Goal: Information Seeking & Learning: Learn about a topic

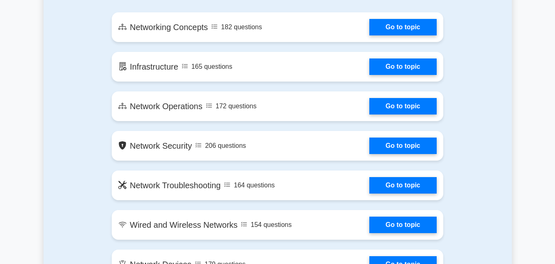
scroll to position [505, 0]
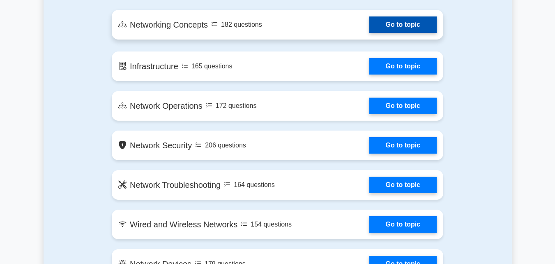
click at [381, 23] on link "Go to topic" at bounding box center [403, 24] width 67 height 16
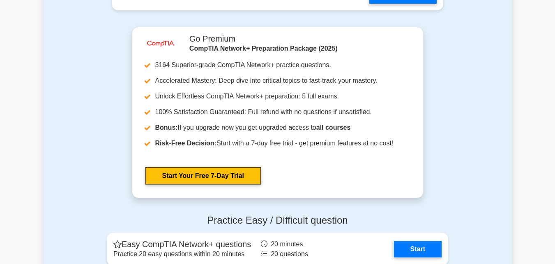
scroll to position [1444, 0]
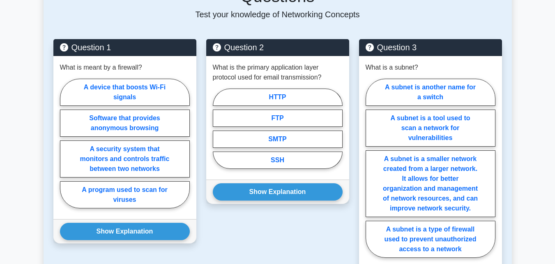
scroll to position [611, 0]
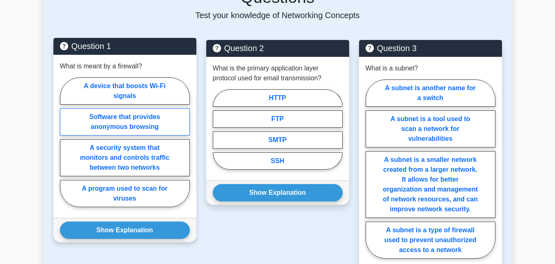
click at [166, 110] on label "Software that provides anonymous browsing" at bounding box center [125, 121] width 130 height 27
click at [65, 142] on input "Software that provides anonymous browsing" at bounding box center [62, 144] width 5 height 5
radio input "true"
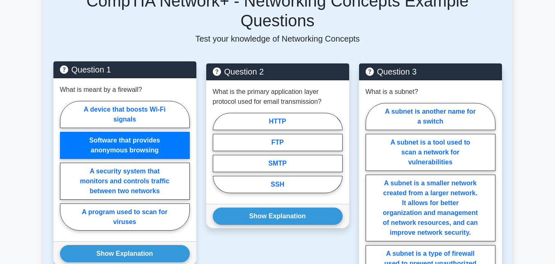
scroll to position [586, 0]
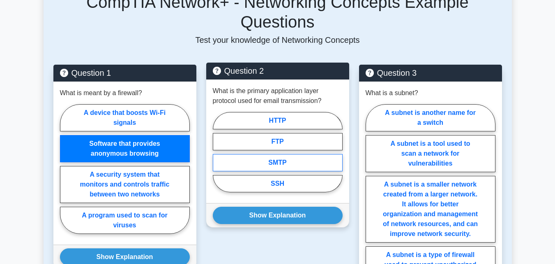
click at [264, 154] on label "SMTP" at bounding box center [278, 162] width 130 height 17
click at [218, 152] on input "SMTP" at bounding box center [215, 154] width 5 height 5
radio input "true"
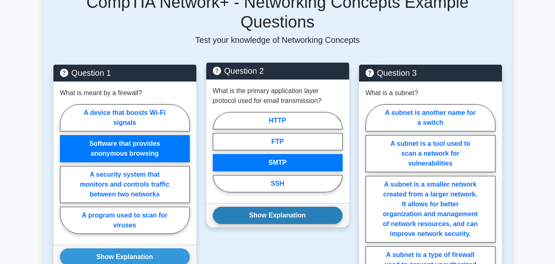
click at [286, 206] on button "Show Explanation" at bounding box center [278, 214] width 130 height 17
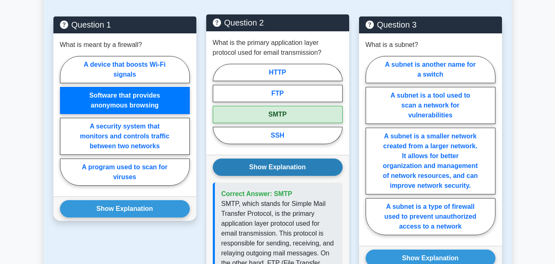
scroll to position [634, 0]
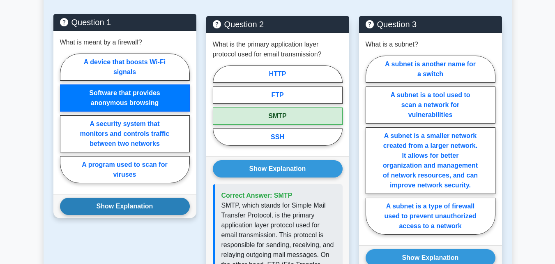
click at [165, 198] on button "Show Explanation" at bounding box center [125, 205] width 130 height 17
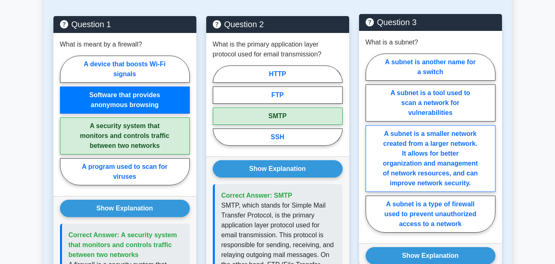
click at [473, 139] on label "A subnet is a smaller network created from a larger network. It allows for bett…" at bounding box center [431, 158] width 130 height 67
click at [371, 143] on input "A subnet is a smaller network created from a larger network. It allows for bett…" at bounding box center [368, 145] width 5 height 5
radio input "true"
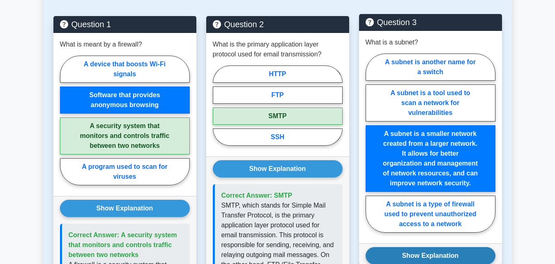
click at [470, 247] on button "Show Explanation" at bounding box center [431, 255] width 130 height 17
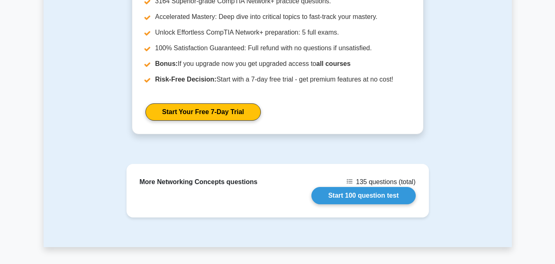
scroll to position [1336, 0]
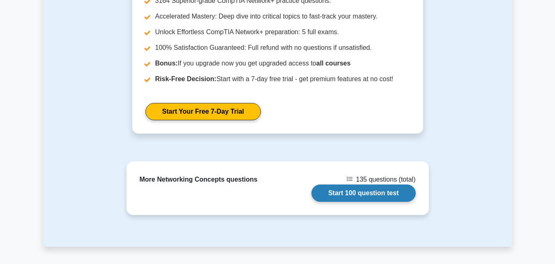
click at [385, 184] on link "Start 100 question test" at bounding box center [364, 192] width 104 height 17
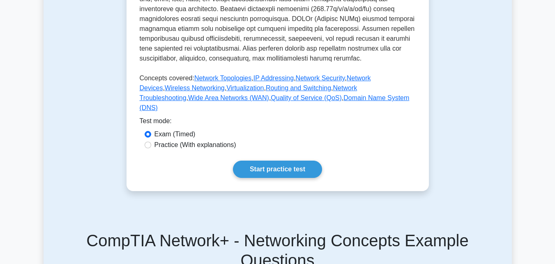
scroll to position [362, 0]
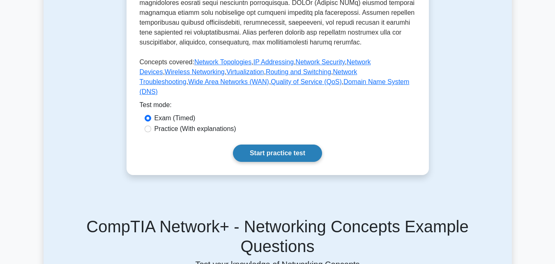
click at [292, 160] on link "Start practice test" at bounding box center [277, 152] width 89 height 17
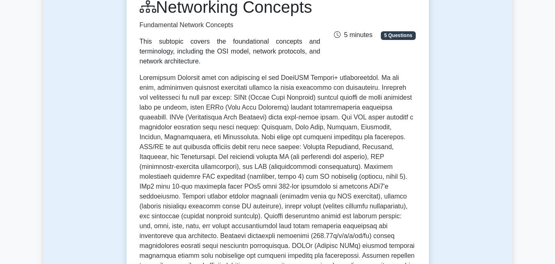
scroll to position [0, 0]
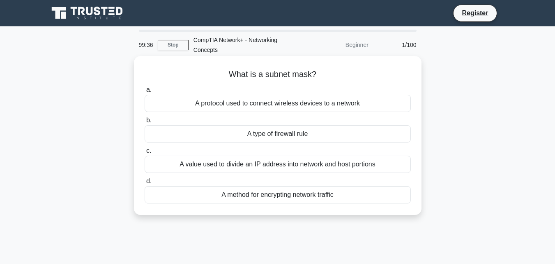
click at [231, 169] on div "A value used to divide an IP address into network and host portions" at bounding box center [278, 163] width 266 height 17
click at [145, 153] on input "c. A value used to divide an IP address into network and host portions" at bounding box center [145, 150] width 0 height 5
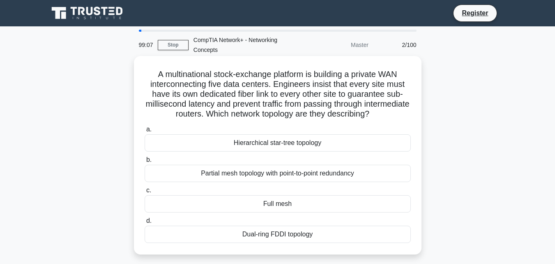
click at [272, 172] on div "Partial mesh topology with point-to-point redundancy" at bounding box center [278, 172] width 266 height 17
click at [145, 162] on input "b. Partial mesh topology with point-to-point redundancy" at bounding box center [145, 159] width 0 height 5
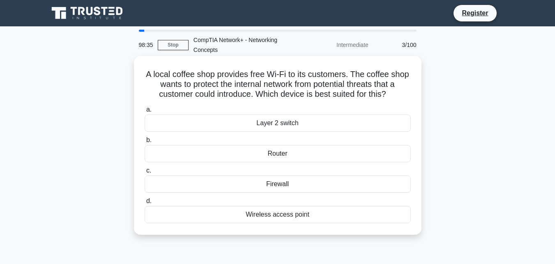
click at [148, 153] on div "Router" at bounding box center [278, 153] width 266 height 17
click at [145, 143] on input "b. Router" at bounding box center [145, 139] width 0 height 5
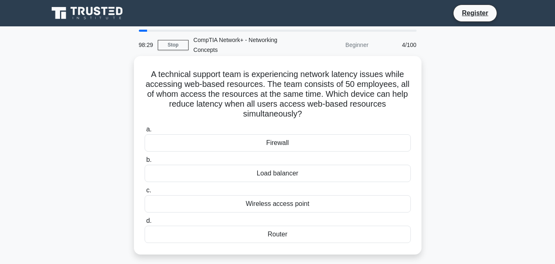
click at [178, 202] on div "Wireless access point" at bounding box center [278, 203] width 266 height 17
click at [145, 193] on input "c. Wireless access point" at bounding box center [145, 189] width 0 height 5
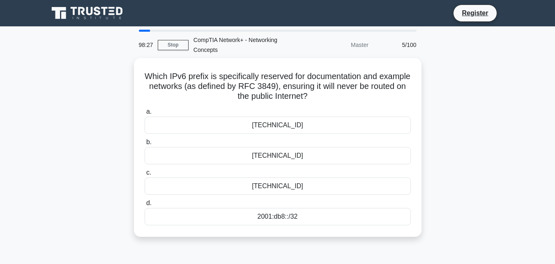
click at [178, 202] on label "d. 2001:db8::/32" at bounding box center [278, 211] width 266 height 27
click at [145, 202] on input "d. 2001:db8::/32" at bounding box center [145, 202] width 0 height 5
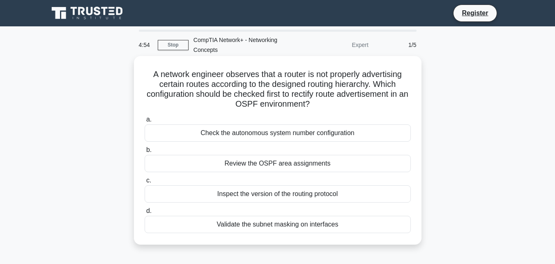
click at [296, 135] on div "Check the autonomous system number configuration" at bounding box center [278, 132] width 266 height 17
click at [145, 122] on input "a. Check the autonomous system number configuration" at bounding box center [145, 119] width 0 height 5
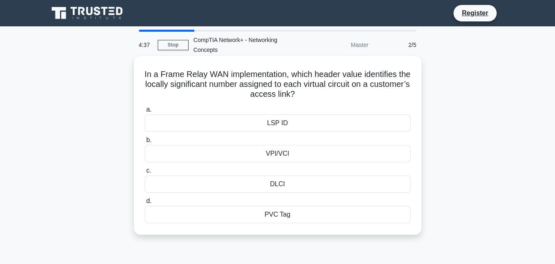
click at [281, 155] on div "VPI/VCI" at bounding box center [278, 153] width 266 height 17
click at [145, 143] on input "b. VPI/VCI" at bounding box center [145, 139] width 0 height 5
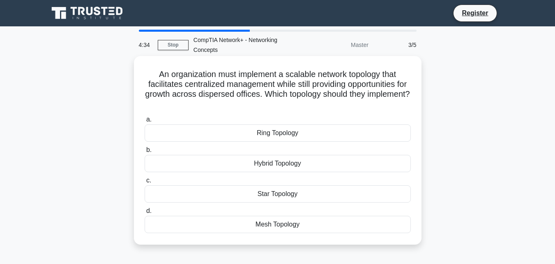
click at [281, 165] on div "Hybrid Topology" at bounding box center [278, 163] width 266 height 17
click at [145, 153] on input "b. Hybrid Topology" at bounding box center [145, 149] width 0 height 5
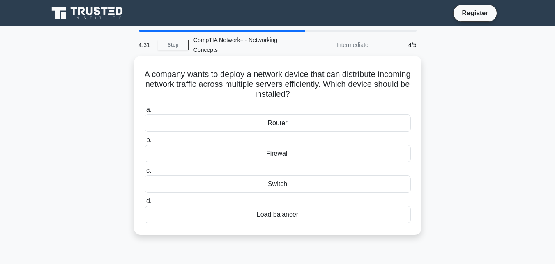
click at [289, 123] on div "Router" at bounding box center [278, 122] width 266 height 17
click at [145, 112] on input "a. Router" at bounding box center [145, 109] width 0 height 5
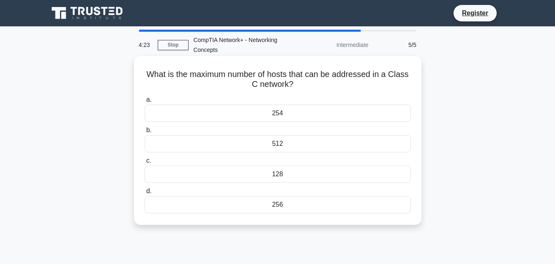
click at [328, 115] on div "254" at bounding box center [278, 112] width 266 height 17
click at [145, 102] on input "a. 254" at bounding box center [145, 99] width 0 height 5
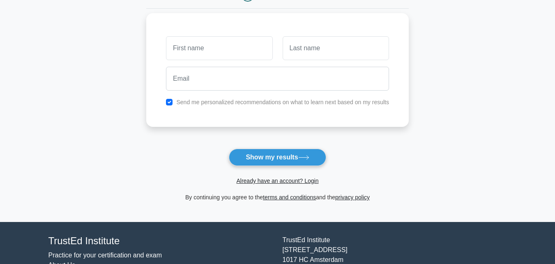
scroll to position [101, 0]
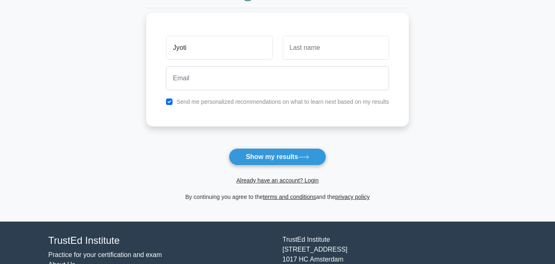
type input "Jyoti"
click at [306, 44] on input "text" at bounding box center [336, 48] width 106 height 24
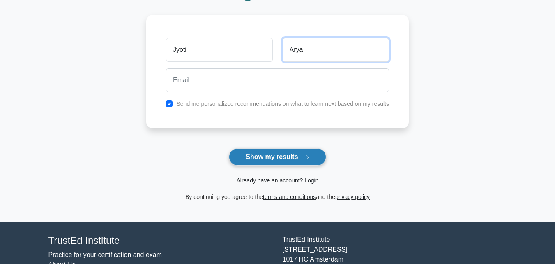
type input "Arya"
click at [308, 159] on icon at bounding box center [303, 157] width 11 height 5
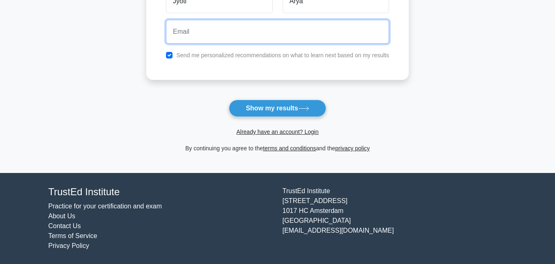
scroll to position [0, 0]
